Goal: Task Accomplishment & Management: Manage account settings

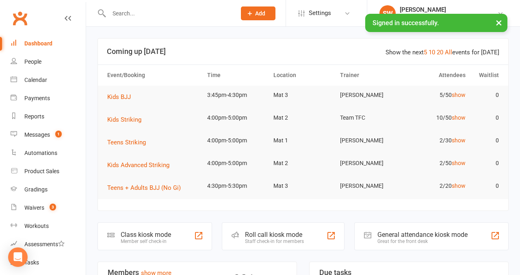
click at [127, 14] on input "text" at bounding box center [168, 13] width 124 height 11
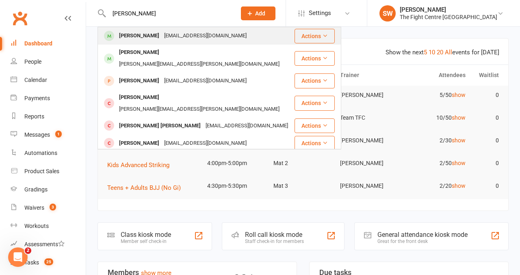
type input "[PERSON_NAME]"
click at [149, 35] on div "[PERSON_NAME]" at bounding box center [138, 36] width 45 height 12
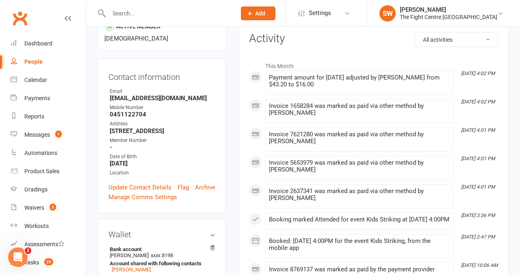
scroll to position [12, 0]
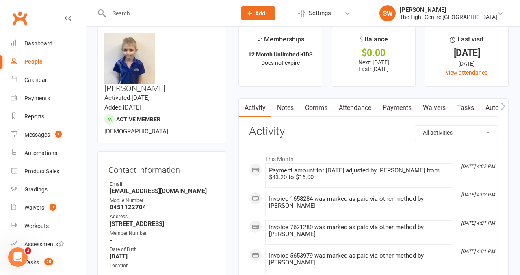
click at [397, 102] on link "Payments" at bounding box center [397, 108] width 40 height 19
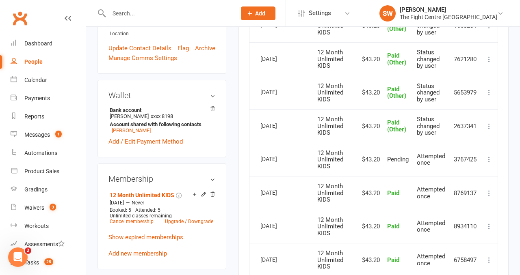
scroll to position [246, 0]
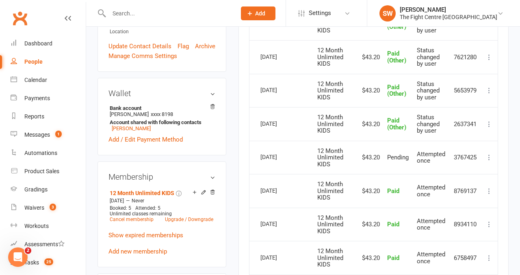
click at [137, 12] on input "text" at bounding box center [168, 13] width 124 height 11
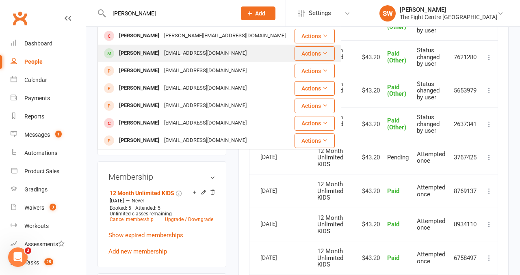
type input "[PERSON_NAME]"
click at [147, 52] on div "[PERSON_NAME]" at bounding box center [138, 53] width 45 height 12
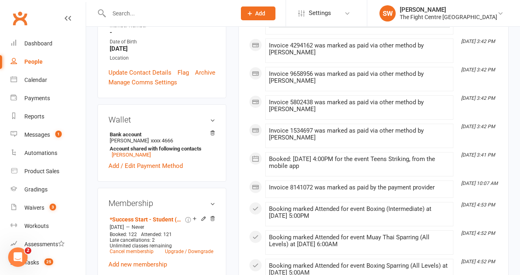
scroll to position [220, 0]
click at [119, 22] on div at bounding box center [163, 13] width 133 height 26
click at [115, 13] on input "text" at bounding box center [168, 13] width 124 height 11
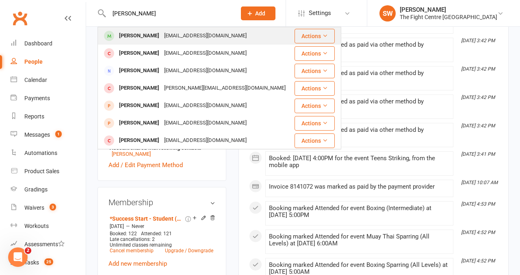
type input "[PERSON_NAME]"
click at [139, 32] on div "[PERSON_NAME]" at bounding box center [138, 36] width 45 height 12
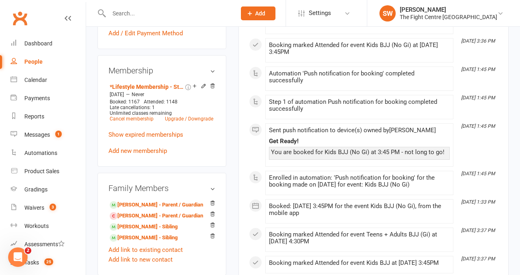
scroll to position [369, 0]
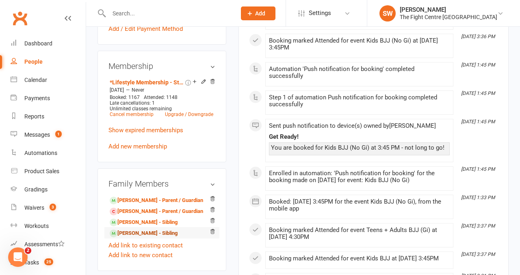
click at [144, 229] on link "[PERSON_NAME] - Sibling" at bounding box center [144, 233] width 68 height 9
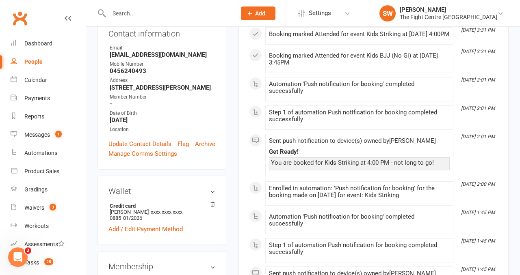
scroll to position [183, 0]
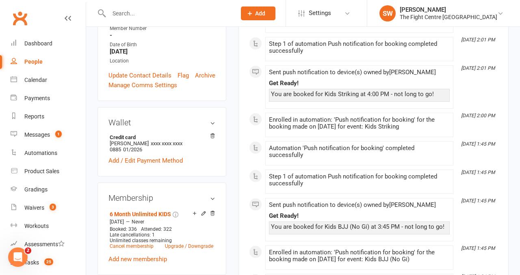
scroll to position [0, 0]
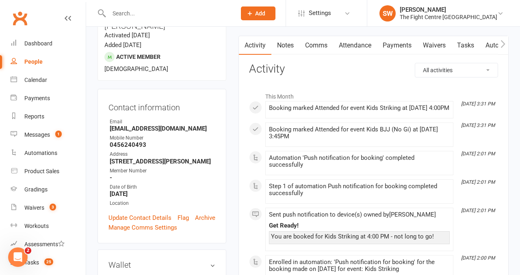
scroll to position [75, 0]
click at [37, 135] on div "Messages" at bounding box center [37, 135] width 26 height 6
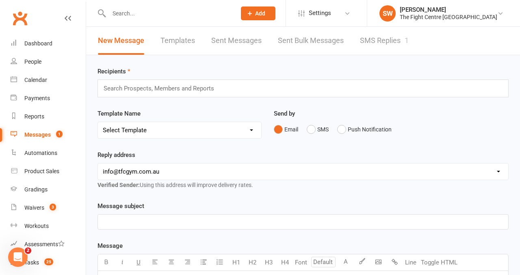
click at [384, 46] on link "SMS Replies 1" at bounding box center [384, 41] width 49 height 28
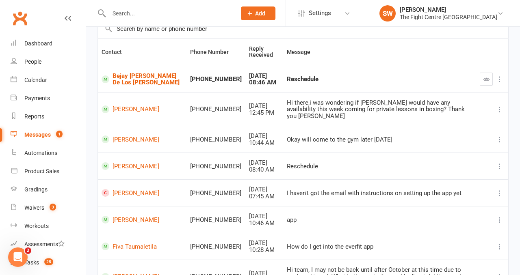
scroll to position [67, 0]
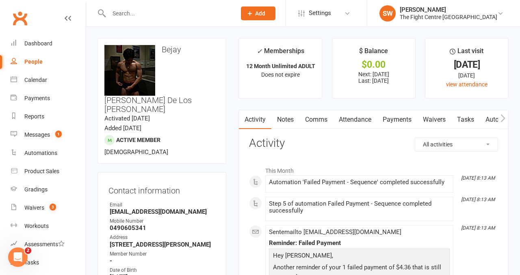
click at [390, 145] on h3 "Activity" at bounding box center [373, 143] width 249 height 13
click at [338, 180] on div "Automation 'Failed Payment - Sequence' completed successfully" at bounding box center [359, 182] width 181 height 7
click at [338, 170] on li "This Month" at bounding box center [373, 168] width 249 height 13
click at [53, 137] on count-badge "1" at bounding box center [56, 135] width 11 height 6
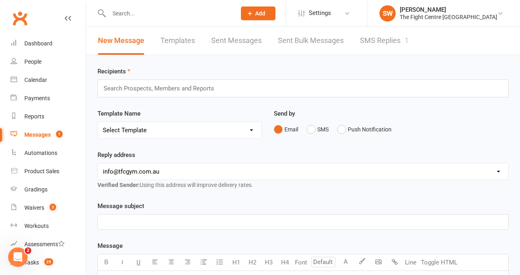
click at [384, 42] on link "SMS Replies 1" at bounding box center [384, 41] width 49 height 28
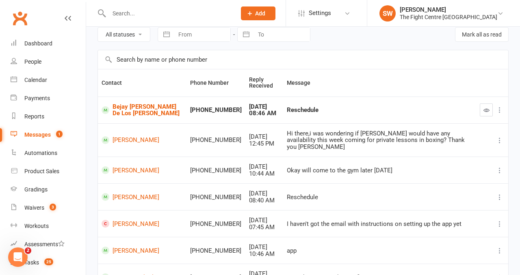
scroll to position [41, 0]
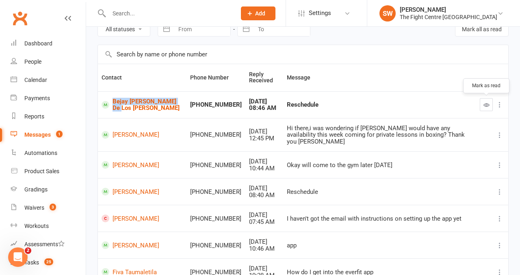
click at [483, 106] on icon "button" at bounding box center [486, 105] width 6 height 6
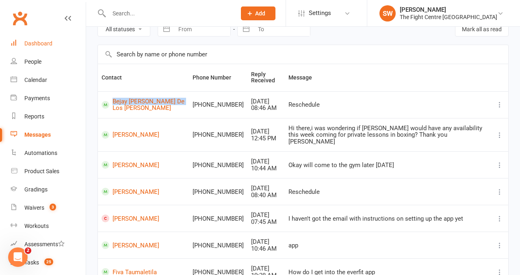
click at [45, 43] on div "Dashboard" at bounding box center [38, 43] width 28 height 6
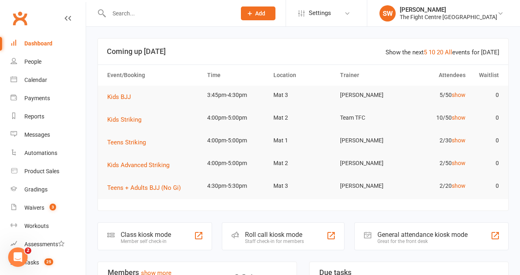
click at [33, 101] on link "Payments" at bounding box center [48, 98] width 75 height 18
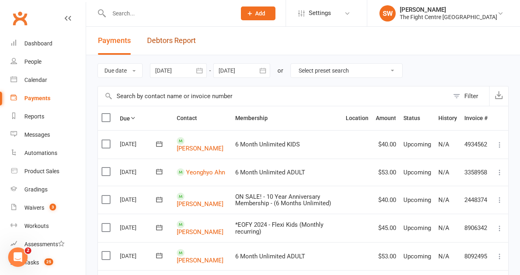
click at [180, 45] on link "Debtors Report" at bounding box center [171, 41] width 49 height 28
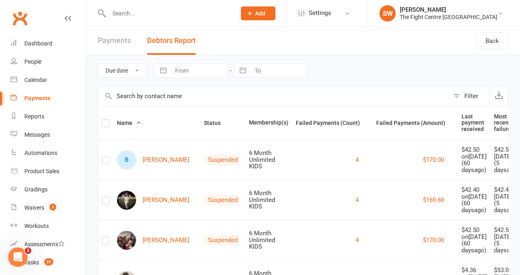
click at [324, 127] on th "Failed Payments (Count)" at bounding box center [332, 122] width 80 height 33
click at [298, 120] on span "Failed Payments (Count)" at bounding box center [332, 123] width 73 height 6
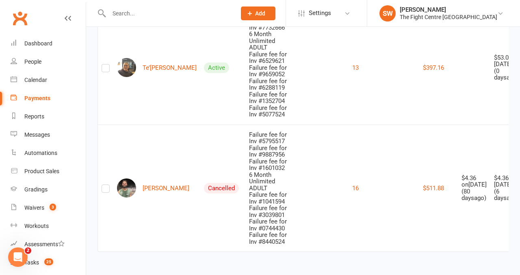
scroll to position [5206, 0]
click at [54, 50] on link "Dashboard" at bounding box center [48, 44] width 75 height 18
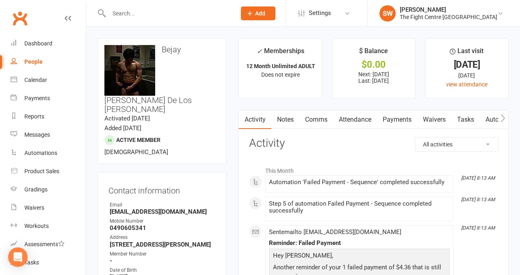
click at [386, 115] on link "Payments" at bounding box center [397, 119] width 40 height 19
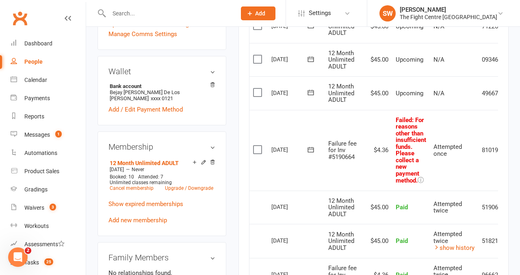
scroll to position [0, 30]
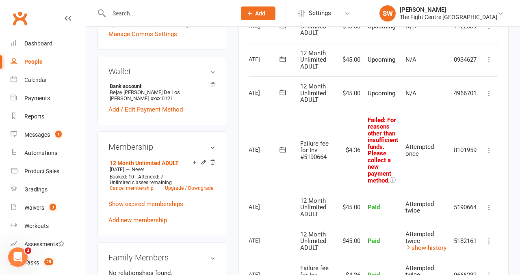
click at [490, 153] on icon at bounding box center [489, 151] width 8 height 8
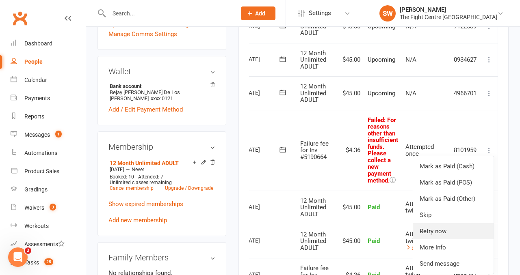
click at [451, 229] on link "Retry now" at bounding box center [453, 231] width 80 height 16
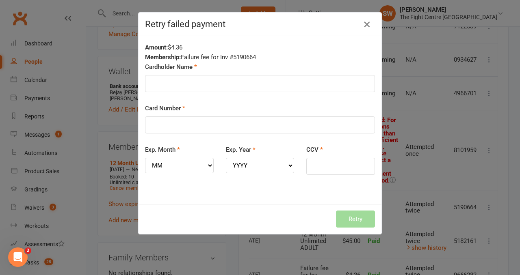
click at [370, 30] on button "button" at bounding box center [366, 24] width 13 height 13
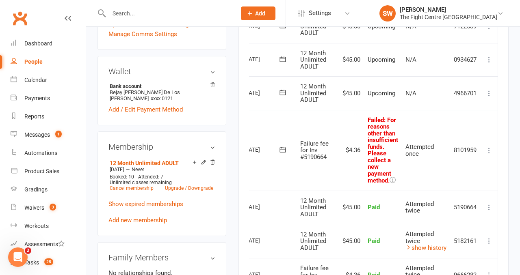
click at [281, 151] on icon at bounding box center [282, 150] width 8 height 8
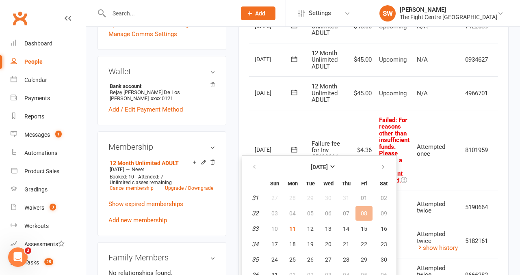
scroll to position [0, 13]
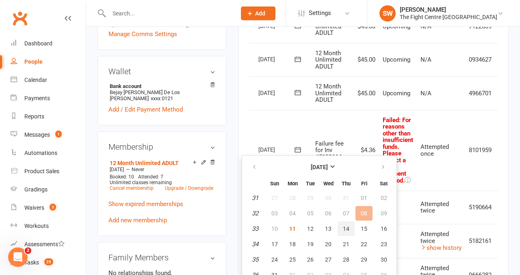
click at [349, 229] on button "14" at bounding box center [345, 229] width 17 height 15
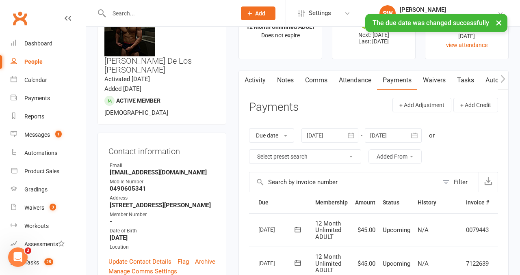
scroll to position [0, 0]
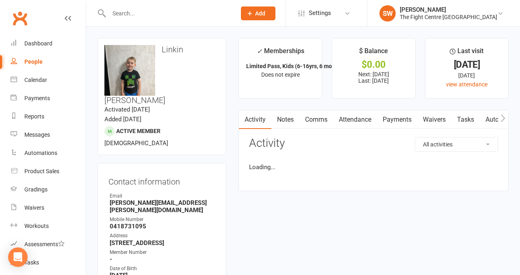
click at [392, 114] on link "Payments" at bounding box center [397, 119] width 40 height 19
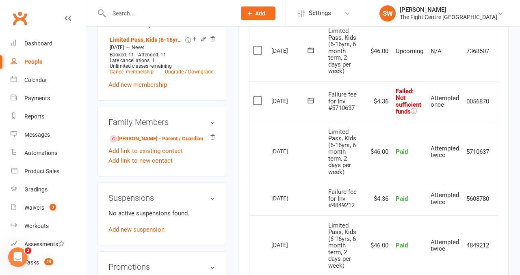
scroll to position [0, 13]
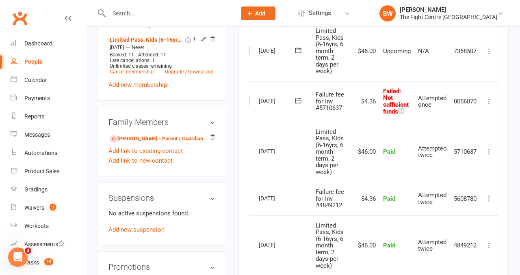
click at [486, 97] on button at bounding box center [489, 102] width 10 height 10
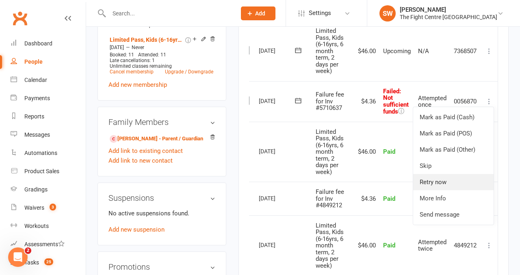
click at [458, 185] on link "Retry now" at bounding box center [453, 182] width 80 height 16
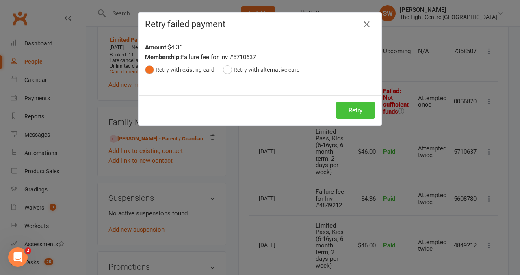
click at [355, 102] on button "Retry" at bounding box center [355, 110] width 39 height 17
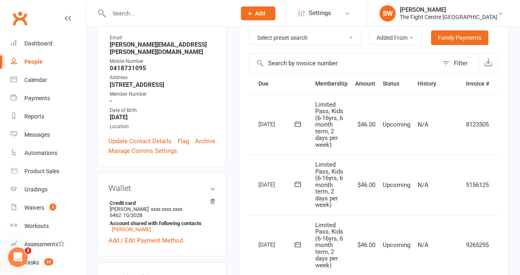
scroll to position [0, 0]
